Goal: Information Seeking & Learning: Learn about a topic

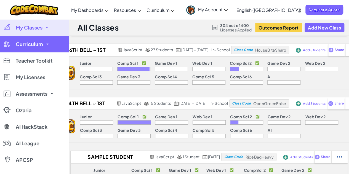
click at [35, 43] on span "Curriculum" at bounding box center [29, 44] width 27 height 5
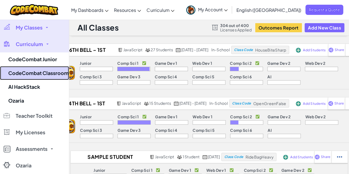
click at [36, 71] on link "CodeCombat Classroom" at bounding box center [34, 73] width 69 height 14
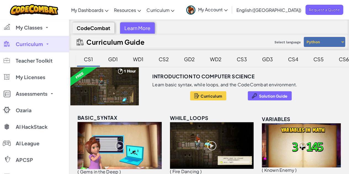
click at [167, 58] on div "CS2" at bounding box center [163, 59] width 21 height 13
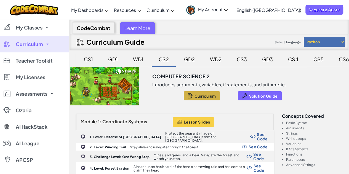
click at [199, 96] on span "Curriculum" at bounding box center [205, 96] width 22 height 4
